Goal: Task Accomplishment & Management: Use online tool/utility

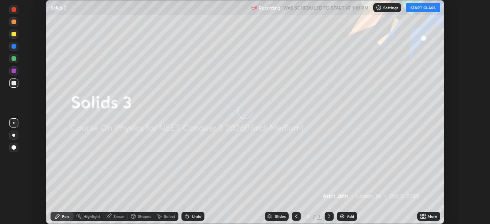
scroll to position [224, 490]
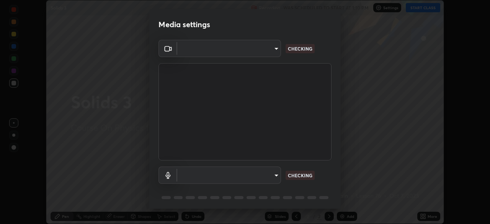
type input "fc38be1871f717ddc8e1b512eadbf63495b763d4820be899b5c927fedf8d93a0"
type input "communications"
click at [253, 176] on body "Erase all Solids 3 Recording WAS SCHEDULED TO START AT 1:10 PM Settings START C…" at bounding box center [245, 112] width 490 height 224
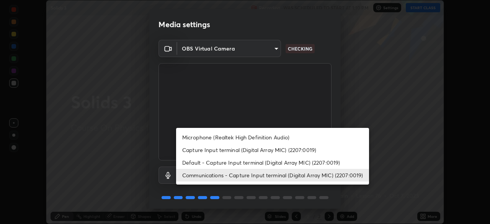
click at [258, 175] on li "Communications - Capture Input terminal (Digital Array MIC) (2207:0019)" at bounding box center [272, 175] width 193 height 13
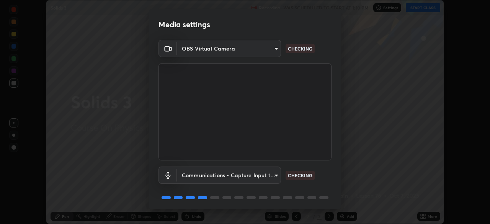
scroll to position [27, 0]
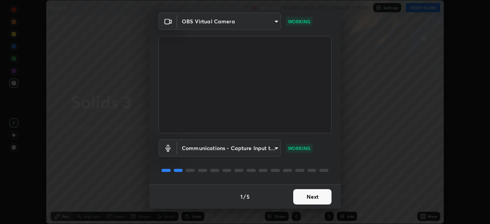
click at [309, 199] on button "Next" at bounding box center [312, 196] width 38 height 15
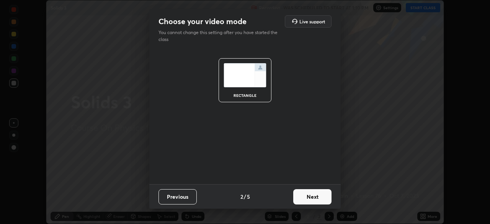
click at [313, 197] on button "Next" at bounding box center [312, 196] width 38 height 15
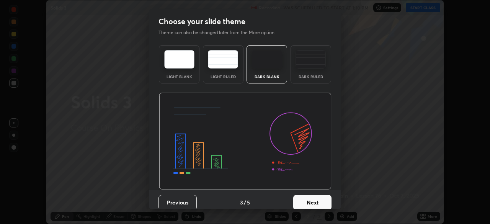
click at [308, 65] on img at bounding box center [310, 59] width 30 height 18
click at [318, 201] on button "Next" at bounding box center [312, 202] width 38 height 15
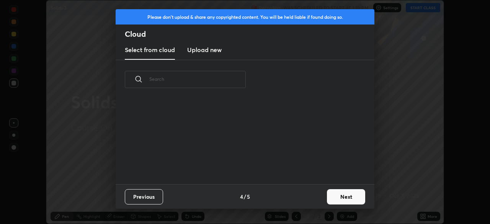
click at [339, 197] on button "Next" at bounding box center [346, 196] width 38 height 15
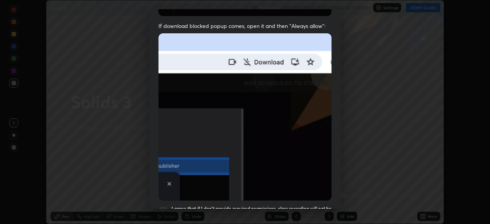
scroll to position [183, 0]
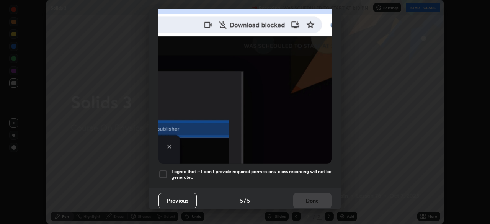
click at [246, 175] on h5 "I agree that if I don't provide required permissions, class recording will not …" at bounding box center [251, 174] width 160 height 12
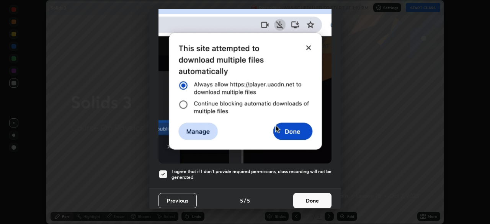
click at [301, 201] on button "Done" at bounding box center [312, 200] width 38 height 15
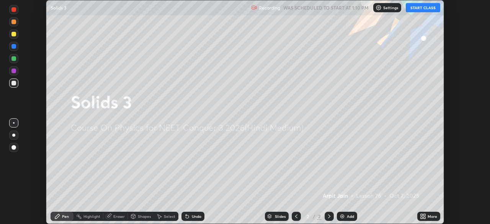
click at [413, 9] on button "START CLASS" at bounding box center [423, 7] width 34 height 9
click at [348, 214] on div "Add" at bounding box center [350, 216] width 7 height 4
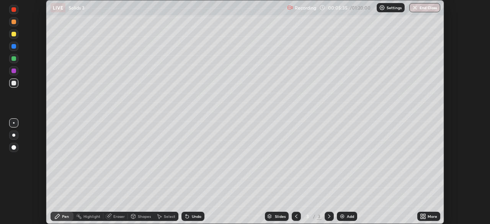
click at [190, 215] on div "Undo" at bounding box center [192, 216] width 23 height 9
click at [186, 217] on icon at bounding box center [187, 216] width 3 height 3
click at [116, 217] on div "Eraser" at bounding box center [118, 216] width 11 height 4
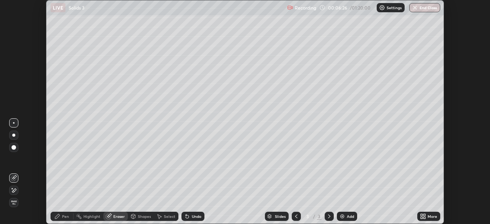
click at [63, 214] on div "Pen" at bounding box center [65, 216] width 7 height 4
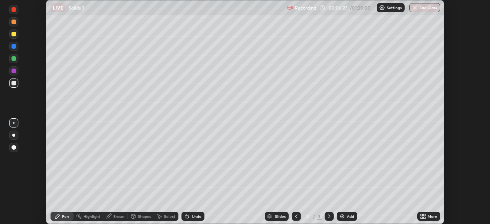
click at [115, 216] on div "Eraser" at bounding box center [118, 216] width 11 height 4
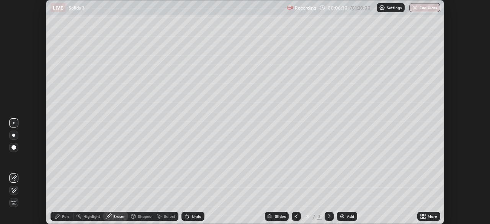
click at [61, 215] on div "Pen" at bounding box center [62, 216] width 23 height 9
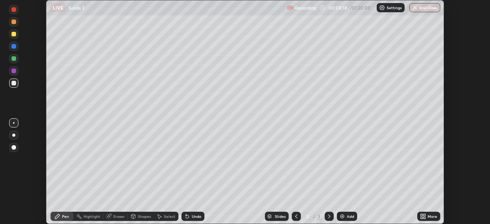
click at [347, 216] on div "Add" at bounding box center [350, 216] width 7 height 4
click at [13, 33] on div at bounding box center [13, 34] width 5 height 5
click at [13, 58] on div at bounding box center [13, 58] width 5 height 5
click at [13, 84] on div at bounding box center [13, 83] width 5 height 5
click at [15, 46] on div at bounding box center [13, 46] width 5 height 5
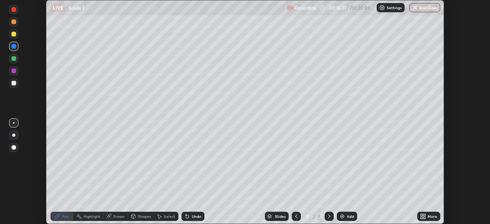
click at [345, 216] on div "Add" at bounding box center [347, 216] width 20 height 9
click at [14, 60] on div at bounding box center [13, 58] width 5 height 5
click at [13, 73] on div at bounding box center [13, 71] width 5 height 5
click at [14, 85] on div at bounding box center [13, 83] width 5 height 5
click at [189, 215] on icon at bounding box center [187, 216] width 6 height 6
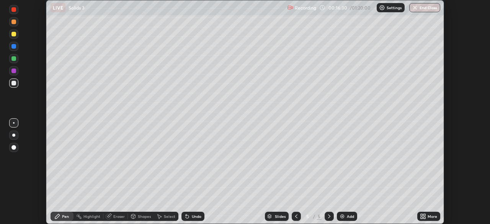
click at [189, 220] on div "Undo" at bounding box center [192, 216] width 23 height 9
click at [194, 216] on div "Undo" at bounding box center [197, 216] width 10 height 4
click at [157, 212] on div "Select" at bounding box center [166, 216] width 24 height 9
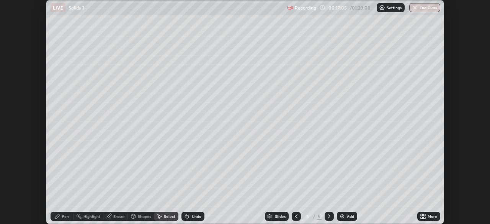
click at [162, 201] on div "0 ° Undo Copy Duplicate Duplicate to new slide Delete" at bounding box center [244, 111] width 397 height 223
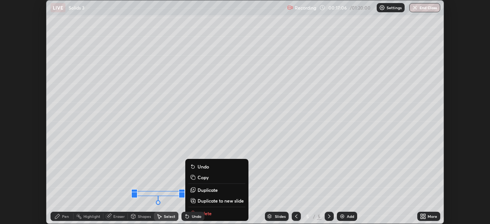
click at [64, 216] on div "Pen" at bounding box center [65, 216] width 7 height 4
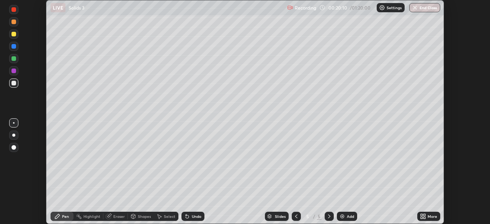
click at [347, 215] on div "Add" at bounding box center [350, 216] width 7 height 4
click at [15, 84] on div at bounding box center [13, 83] width 5 height 5
click at [14, 82] on div at bounding box center [13, 83] width 5 height 5
click at [118, 213] on div "Eraser" at bounding box center [115, 216] width 24 height 9
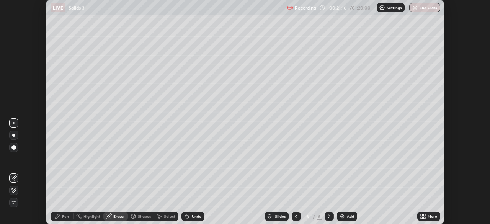
click at [62, 214] on div "Pen" at bounding box center [65, 216] width 7 height 4
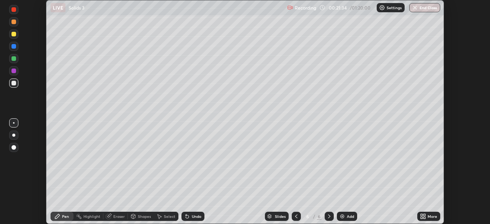
click at [13, 83] on div at bounding box center [13, 83] width 5 height 5
click at [14, 72] on div at bounding box center [13, 71] width 5 height 5
click at [15, 83] on div at bounding box center [13, 83] width 5 height 5
click at [345, 218] on div "Add" at bounding box center [347, 216] width 20 height 9
click at [14, 83] on div at bounding box center [13, 83] width 5 height 5
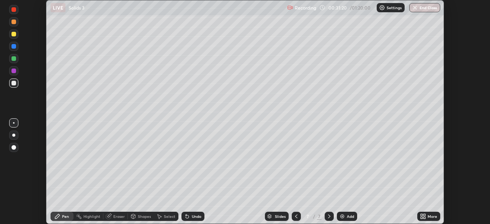
click at [13, 46] on div at bounding box center [13, 46] width 5 height 5
click at [13, 85] on div at bounding box center [13, 83] width 5 height 5
click at [15, 62] on div at bounding box center [13, 58] width 9 height 9
click at [345, 216] on div "Add" at bounding box center [347, 216] width 20 height 9
click at [13, 83] on div at bounding box center [13, 83] width 5 height 5
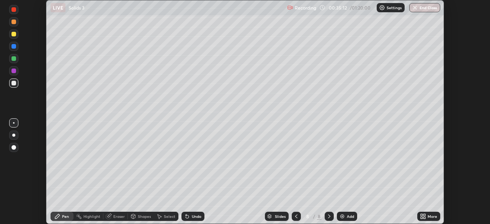
click at [191, 219] on div "Undo" at bounding box center [192, 216] width 23 height 9
click at [163, 218] on div "Select" at bounding box center [166, 216] width 24 height 9
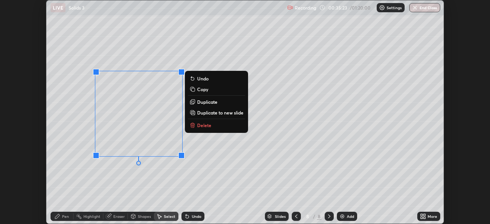
click at [204, 103] on p "Duplicate" at bounding box center [207, 102] width 20 height 6
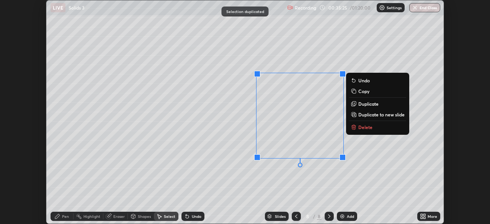
click at [212, 158] on div "0 ° Undo Copy Duplicate Duplicate to new slide Delete" at bounding box center [244, 111] width 397 height 223
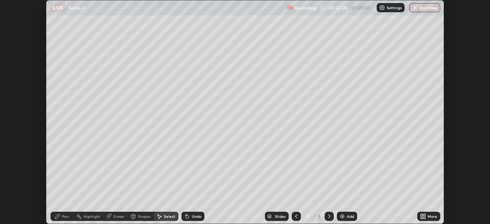
click at [71, 216] on div "Pen" at bounding box center [62, 216] width 23 height 9
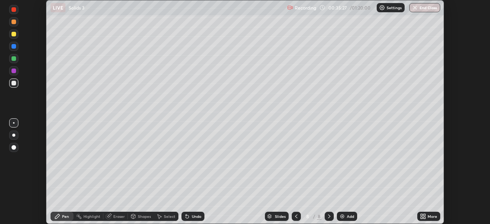
click at [13, 83] on div at bounding box center [13, 83] width 5 height 5
click at [14, 71] on div at bounding box center [13, 71] width 5 height 5
click at [14, 36] on div at bounding box center [13, 34] width 5 height 5
click at [13, 47] on div at bounding box center [13, 46] width 5 height 5
click at [63, 219] on div "Pen" at bounding box center [62, 216] width 23 height 9
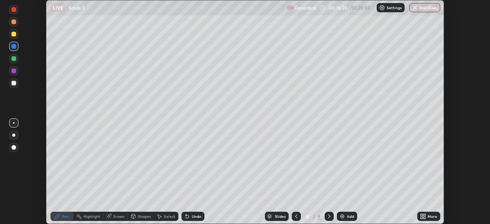
click at [11, 82] on div at bounding box center [13, 82] width 9 height 9
click at [91, 214] on div "Highlight" at bounding box center [91, 216] width 17 height 4
click at [12, 84] on div at bounding box center [13, 83] width 5 height 5
click at [58, 215] on icon at bounding box center [57, 216] width 5 height 5
click at [14, 123] on div at bounding box center [14, 123] width 2 height 2
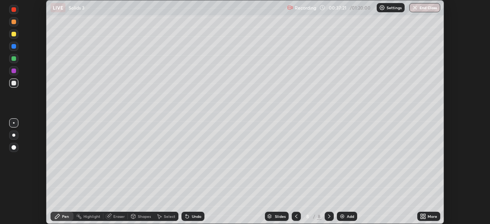
click at [11, 83] on div at bounding box center [13, 82] width 9 height 9
click at [346, 216] on div "Add" at bounding box center [347, 216] width 20 height 9
click at [15, 46] on div at bounding box center [13, 46] width 5 height 5
click at [13, 59] on div at bounding box center [13, 58] width 5 height 5
click at [16, 84] on div at bounding box center [13, 82] width 9 height 9
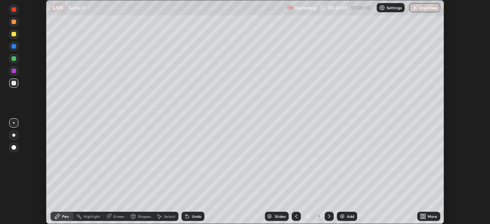
click at [86, 215] on div "Highlight" at bounding box center [91, 216] width 17 height 4
click at [62, 220] on div "Pen" at bounding box center [62, 216] width 23 height 9
click at [15, 81] on div at bounding box center [13, 83] width 5 height 5
click at [13, 46] on div at bounding box center [13, 46] width 5 height 5
click at [13, 59] on div at bounding box center [13, 58] width 5 height 5
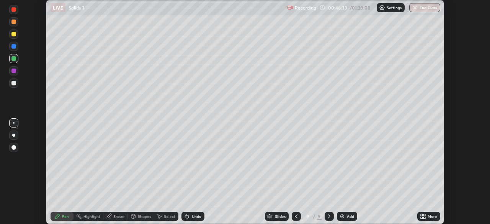
click at [347, 215] on div "Add" at bounding box center [350, 216] width 7 height 4
click at [14, 47] on div at bounding box center [13, 46] width 5 height 5
click at [194, 215] on div "Undo" at bounding box center [197, 216] width 10 height 4
click at [163, 215] on div "Select" at bounding box center [166, 216] width 24 height 9
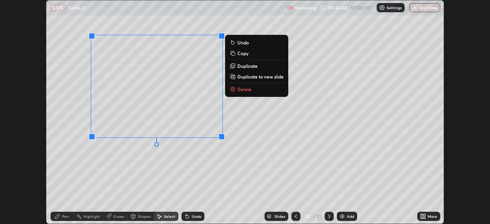
click at [250, 68] on p "Duplicate" at bounding box center [247, 66] width 20 height 6
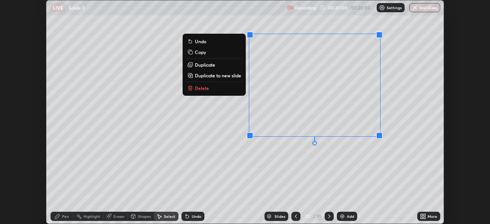
click at [60, 218] on icon at bounding box center [57, 216] width 6 height 6
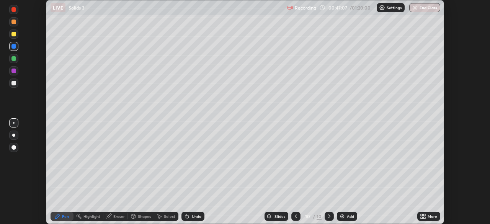
click at [12, 59] on div at bounding box center [13, 58] width 5 height 5
click at [14, 10] on div at bounding box center [13, 9] width 5 height 5
click at [13, 82] on div at bounding box center [13, 83] width 5 height 5
click at [12, 34] on div at bounding box center [13, 34] width 5 height 5
click at [346, 219] on div "Add" at bounding box center [347, 216] width 20 height 9
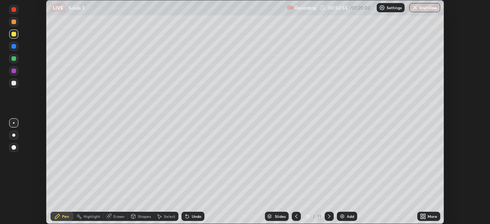
click at [15, 83] on div at bounding box center [13, 83] width 5 height 5
click at [345, 215] on div "Add" at bounding box center [347, 216] width 20 height 9
click at [193, 213] on div "Undo" at bounding box center [192, 216] width 23 height 9
click at [192, 215] on div "Undo" at bounding box center [197, 216] width 10 height 4
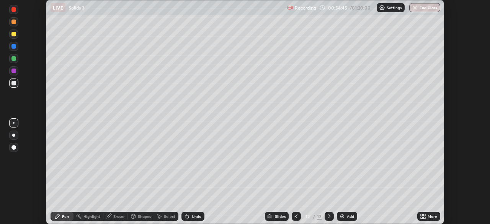
click at [192, 214] on div "Undo" at bounding box center [197, 216] width 10 height 4
click at [186, 217] on icon at bounding box center [187, 216] width 3 height 3
click at [344, 217] on img at bounding box center [342, 216] width 6 height 6
click at [13, 83] on div at bounding box center [13, 83] width 5 height 5
click at [195, 218] on div "Undo" at bounding box center [197, 216] width 10 height 4
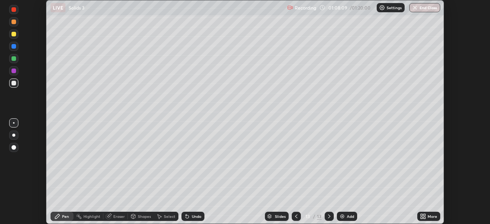
click at [188, 215] on icon at bounding box center [187, 216] width 6 height 6
click at [416, 10] on img "button" at bounding box center [415, 8] width 6 height 6
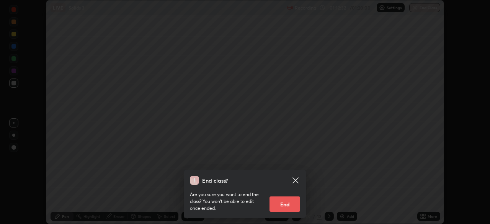
click at [279, 204] on button "End" at bounding box center [284, 203] width 31 height 15
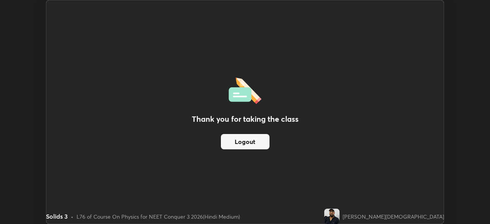
click at [255, 136] on button "Logout" at bounding box center [245, 141] width 49 height 15
